Goal: Information Seeking & Learning: Understand process/instructions

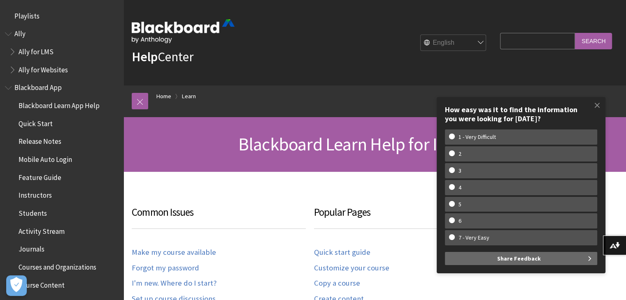
scroll to position [811, 0]
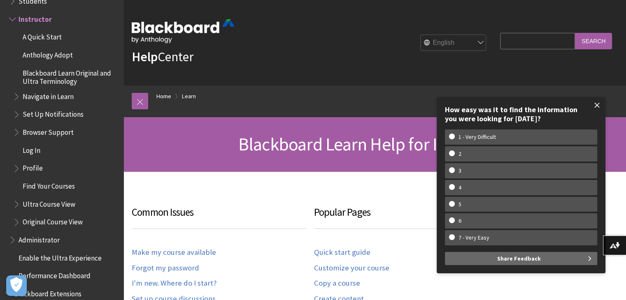
click at [600, 104] on span at bounding box center [596, 105] width 17 height 17
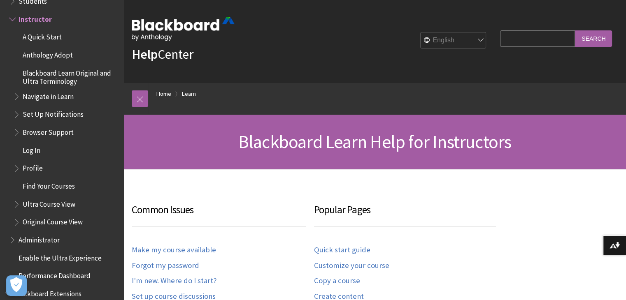
scroll to position [0, 0]
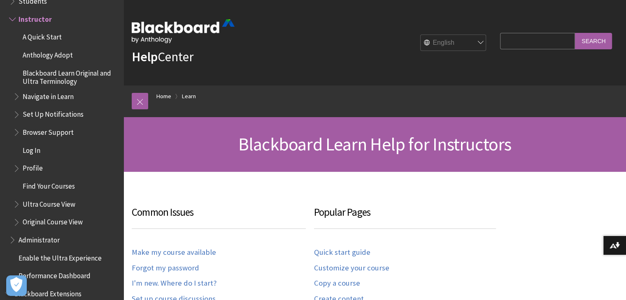
click at [527, 44] on input "Search Query" at bounding box center [537, 41] width 75 height 16
paste input "Adding a User to a Course"
type input "Adding a User to a Course"
click at [592, 37] on input "Search" at bounding box center [593, 41] width 37 height 16
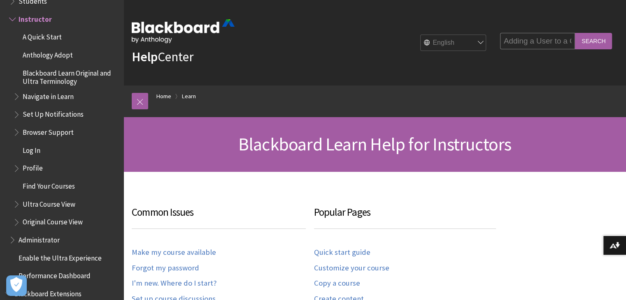
scroll to position [0, 0]
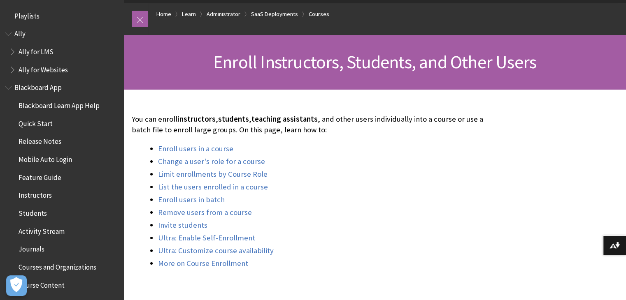
scroll to position [1008, 0]
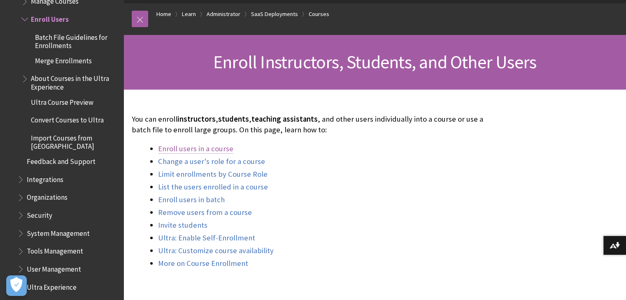
click at [200, 150] on link "Enroll users in a course" at bounding box center [195, 149] width 75 height 10
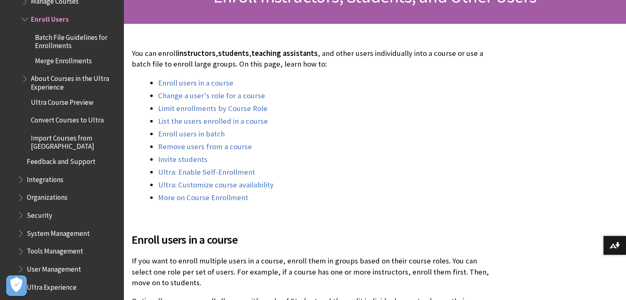
scroll to position [165, 0]
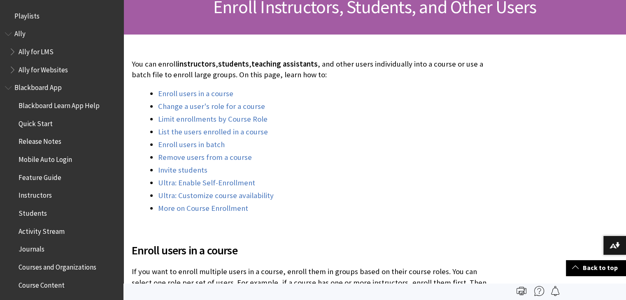
scroll to position [123, 0]
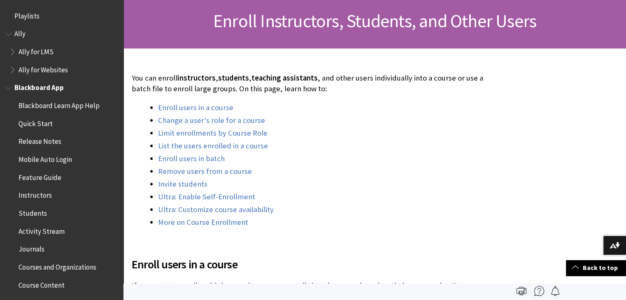
click at [6, 88] on span "Book outline for Blackboard App Help" at bounding box center [9, 86] width 9 height 10
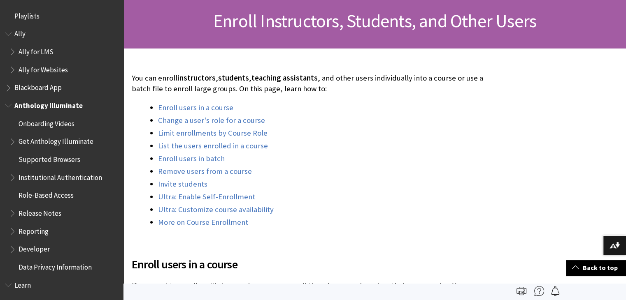
click at [7, 103] on span "Book outline for Anthology Illuminate" at bounding box center [9, 104] width 9 height 10
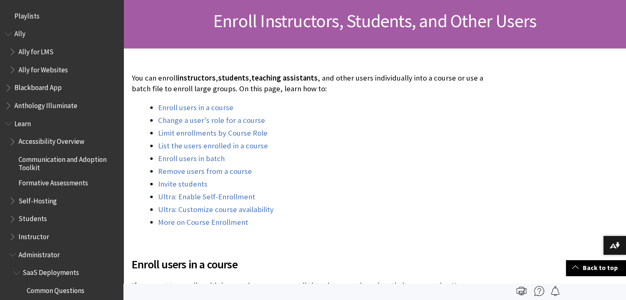
click at [8, 124] on span "Book outline for Blackboard Learn Help" at bounding box center [9, 122] width 9 height 10
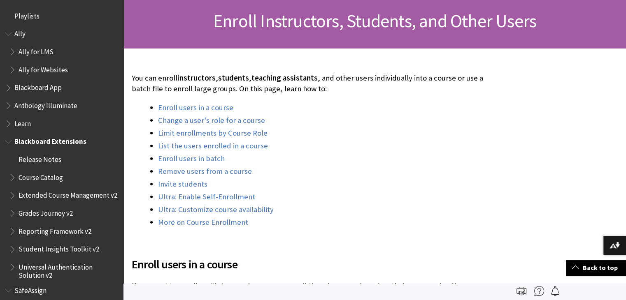
click at [8, 145] on span "Book outline for Blackboard Extensions" at bounding box center [9, 140] width 9 height 10
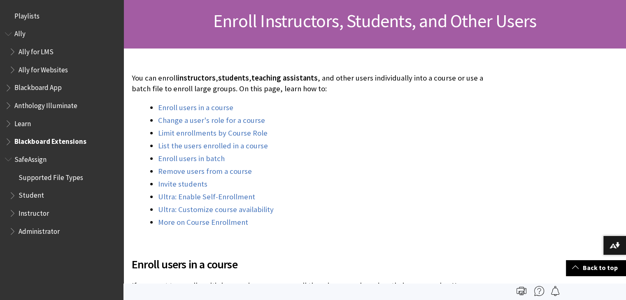
click at [9, 162] on span "Book outline for Blackboard SafeAssign" at bounding box center [9, 158] width 9 height 10
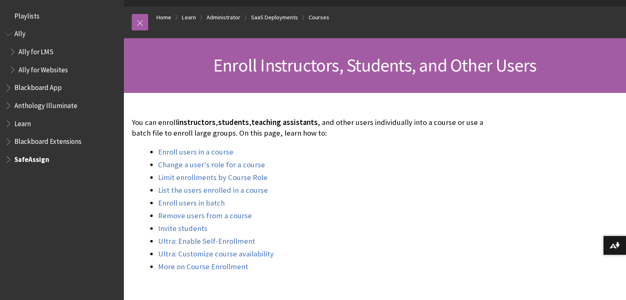
scroll to position [82, 0]
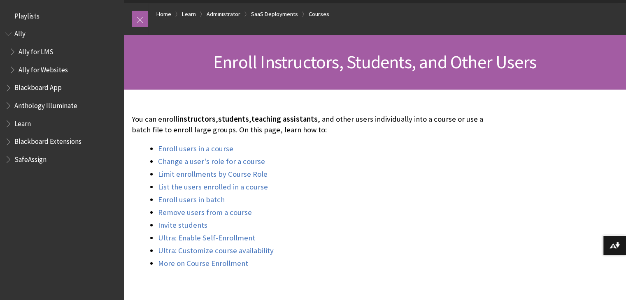
click at [190, 123] on span "instructors" at bounding box center [196, 118] width 38 height 9
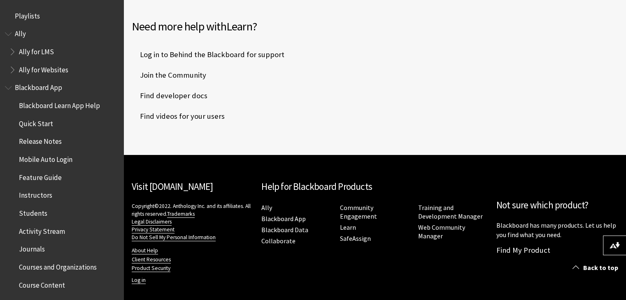
scroll to position [453, 0]
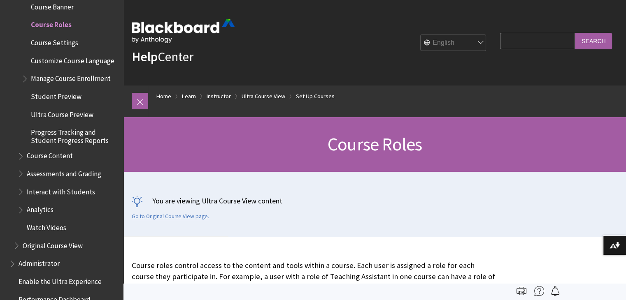
click at [517, 38] on input "Search Query" at bounding box center [537, 41] width 75 height 16
type input "Icons for course"
click at [575, 33] on input "Search" at bounding box center [593, 41] width 37 height 16
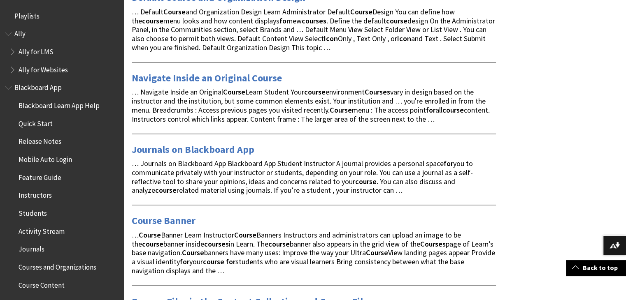
scroll to position [1275, 0]
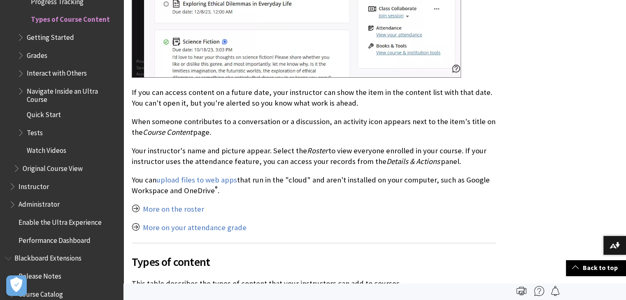
scroll to position [835, 0]
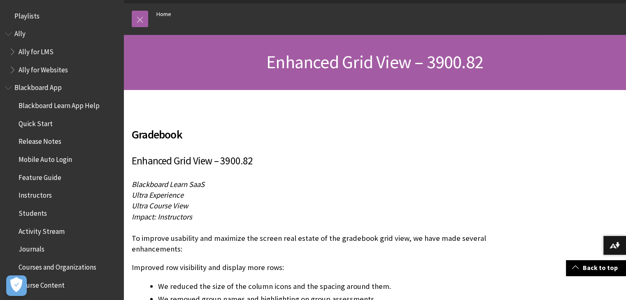
scroll to position [82, 0]
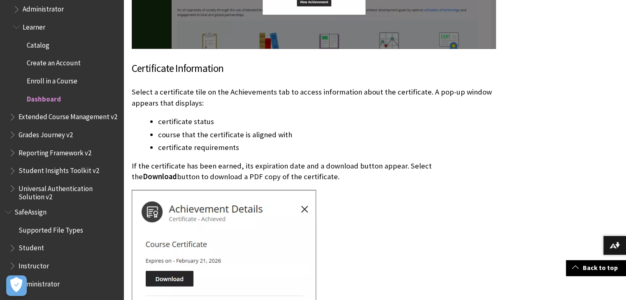
scroll to position [1522, 0]
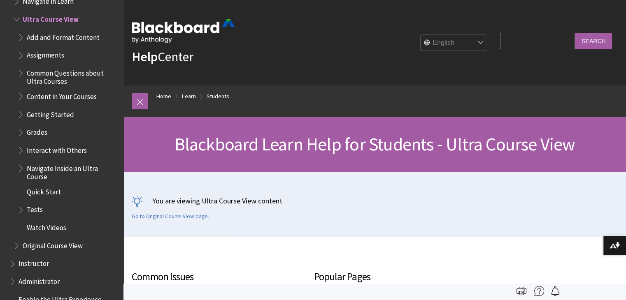
click at [533, 39] on input "Search Query" at bounding box center [537, 41] width 75 height 16
type input "Dashboard"
click at [575, 33] on input "Search" at bounding box center [593, 41] width 37 height 16
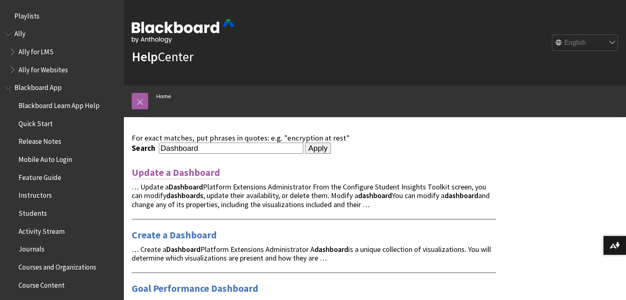
click at [199, 175] on link "Update a Dashboard" at bounding box center [176, 172] width 88 height 13
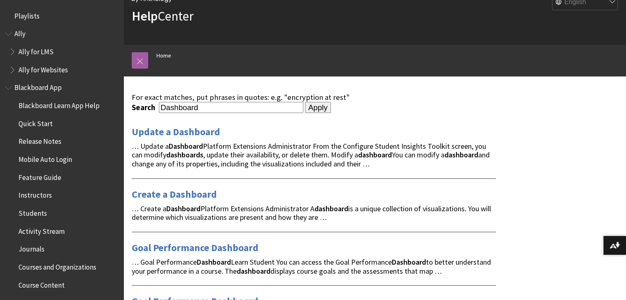
scroll to position [41, 0]
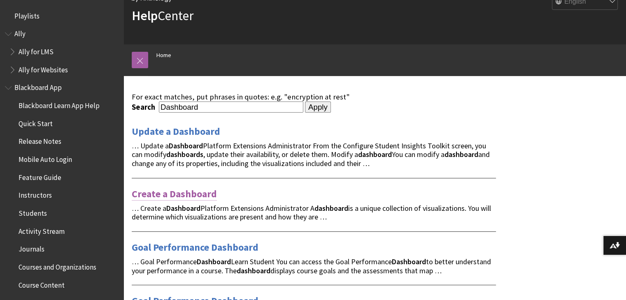
click at [198, 192] on link "Create a Dashboard" at bounding box center [174, 194] width 85 height 13
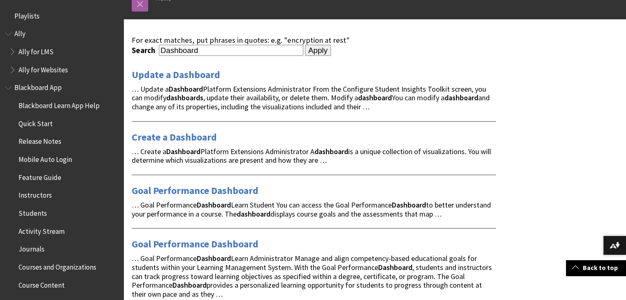
scroll to position [0, 0]
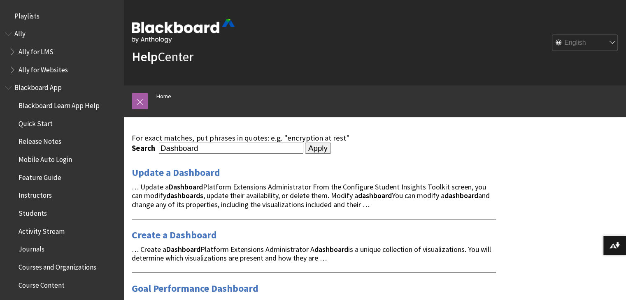
click at [151, 33] on img at bounding box center [183, 31] width 103 height 24
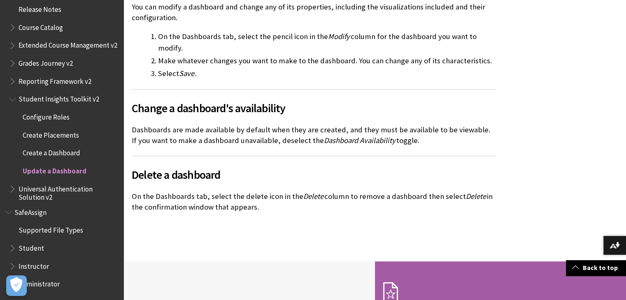
scroll to position [258, 0]
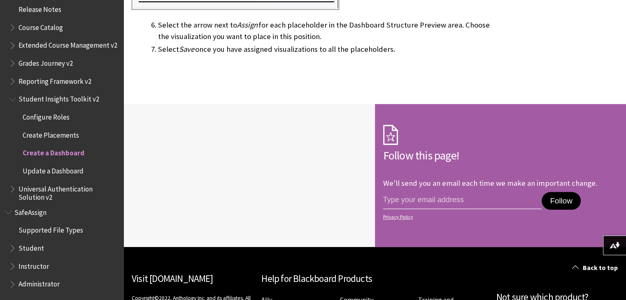
scroll to position [699, 0]
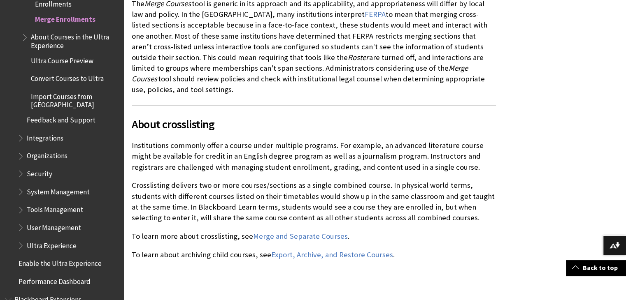
scroll to position [329, 0]
